Goal: Transaction & Acquisition: Purchase product/service

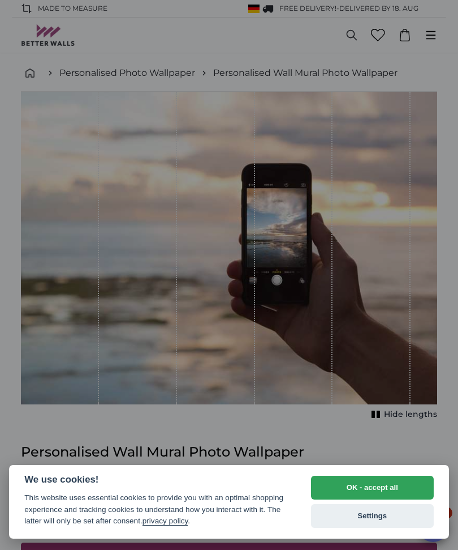
select select "**"
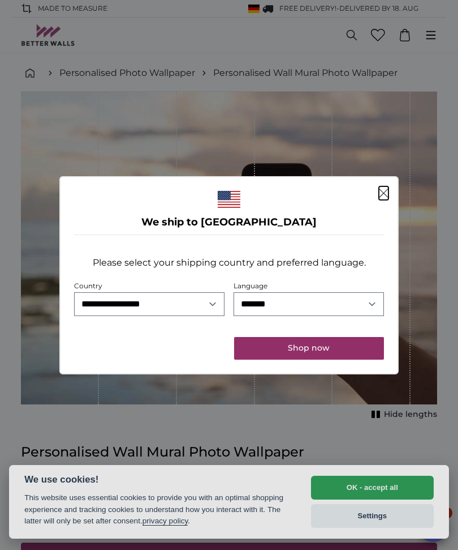
click at [388, 192] on icon "Close" at bounding box center [384, 192] width 10 height 9
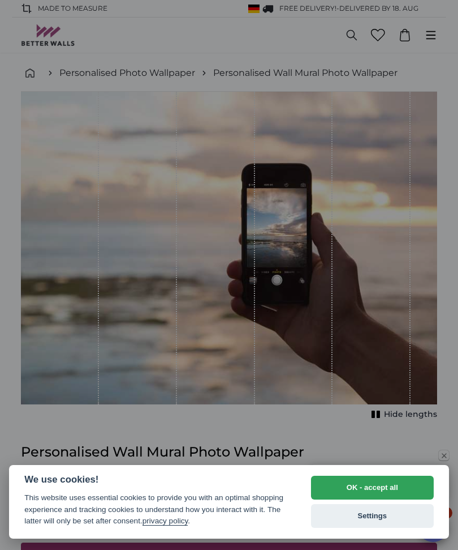
click at [458, 211] on div at bounding box center [229, 275] width 458 height 550
click at [344, 510] on button "Settings" at bounding box center [372, 516] width 123 height 24
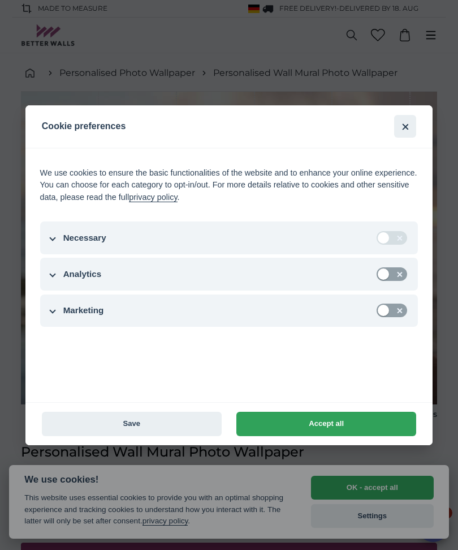
click at [148, 420] on button "Save" at bounding box center [132, 423] width 180 height 24
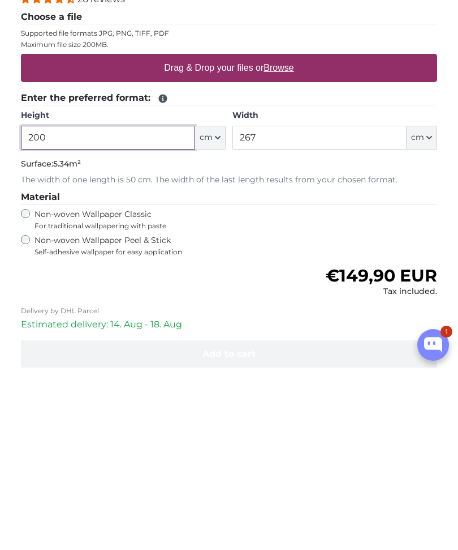
scroll to position [307, 0]
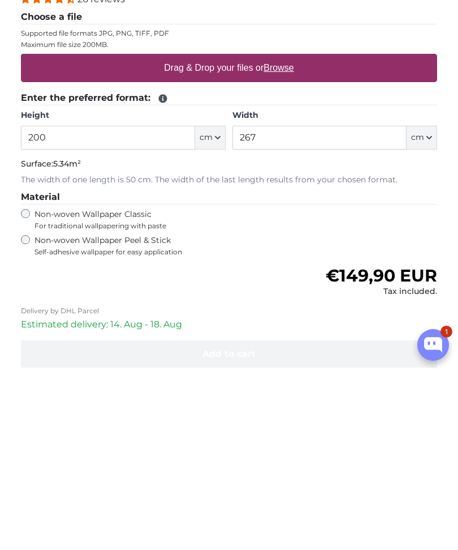
click at [424, 307] on button "cm" at bounding box center [422, 319] width 31 height 24
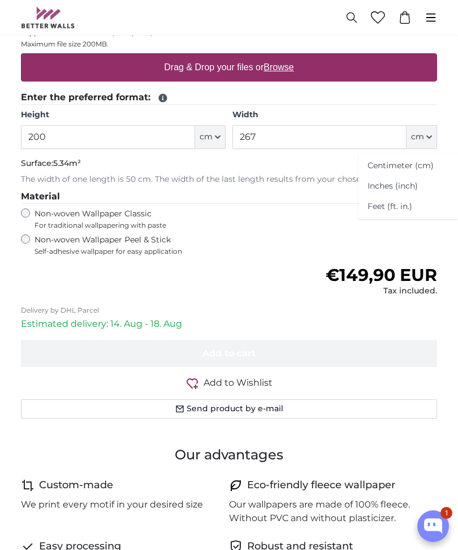
click at [424, 182] on link "Inches (inch)" at bounding box center [409, 186] width 100 height 20
type input "78.7"
type input "105.1"
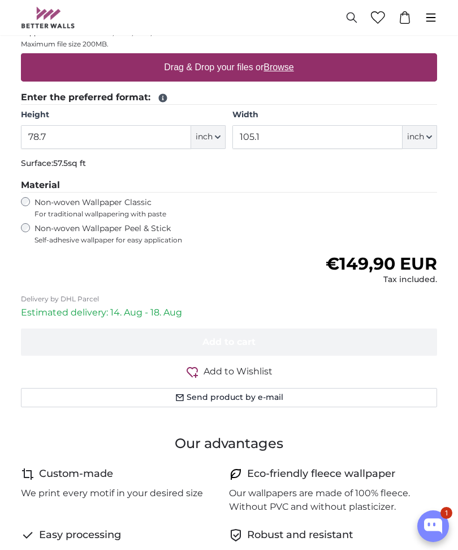
click at [221, 134] on button "inch" at bounding box center [208, 137] width 35 height 24
click at [222, 188] on link "Inches (inch)" at bounding box center [209, 186] width 100 height 20
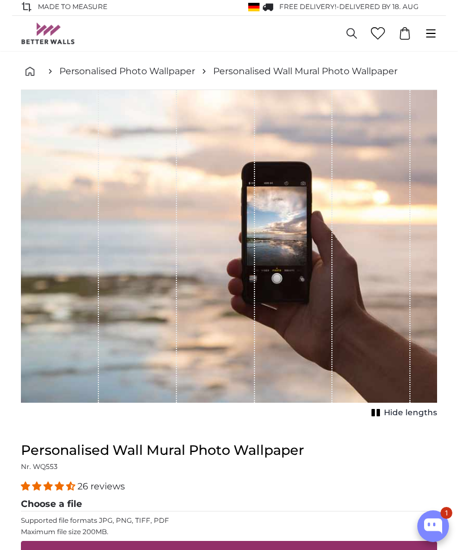
scroll to position [0, 0]
